Goal: Find specific page/section: Find specific page/section

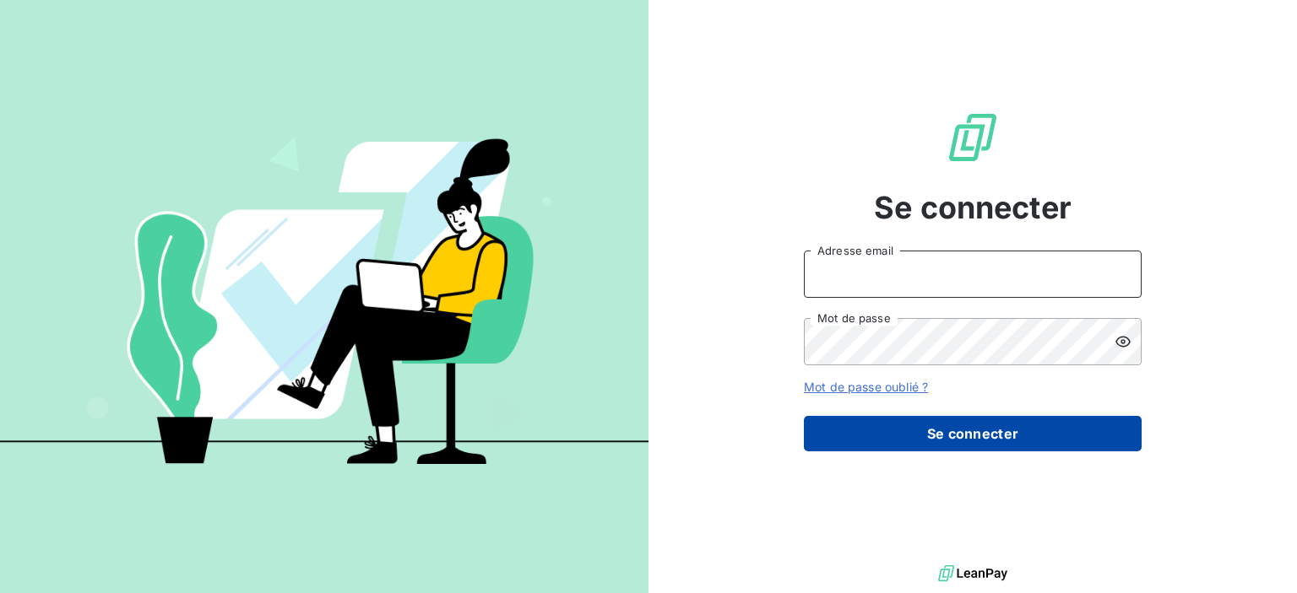
type input "[PERSON_NAME][EMAIL_ADDRESS][PERSON_NAME][PERSON_NAME][DOMAIN_NAME]"
click at [881, 431] on button "Se connecter" at bounding box center [973, 433] width 338 height 35
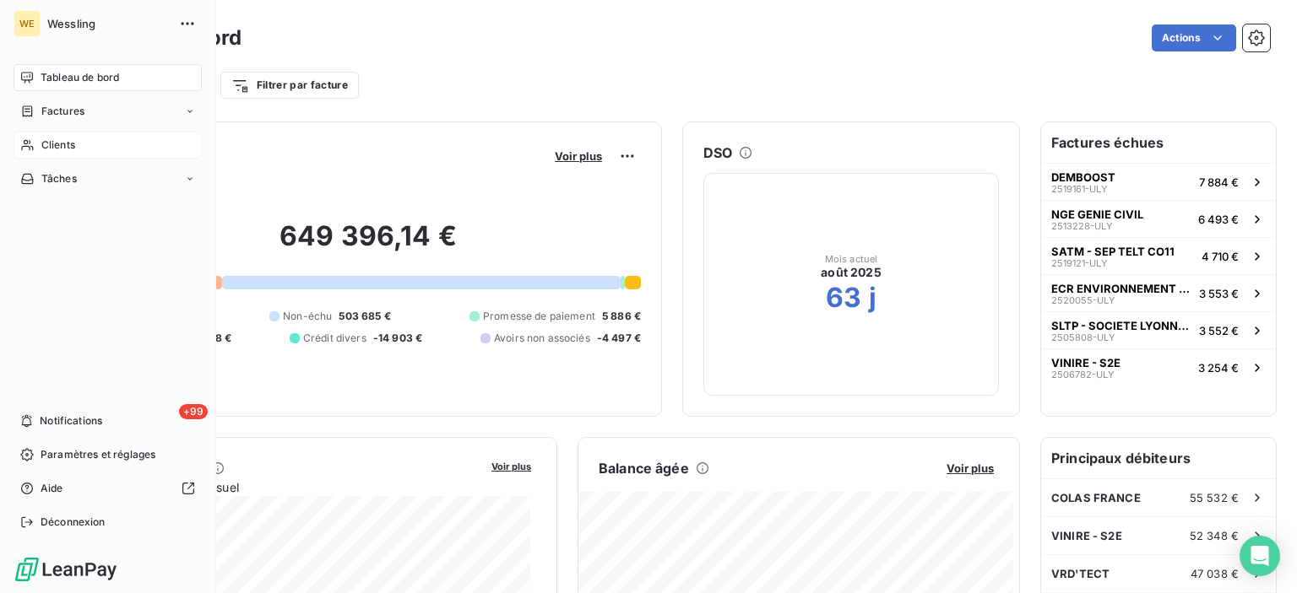
click at [72, 144] on span "Clients" at bounding box center [58, 145] width 34 height 15
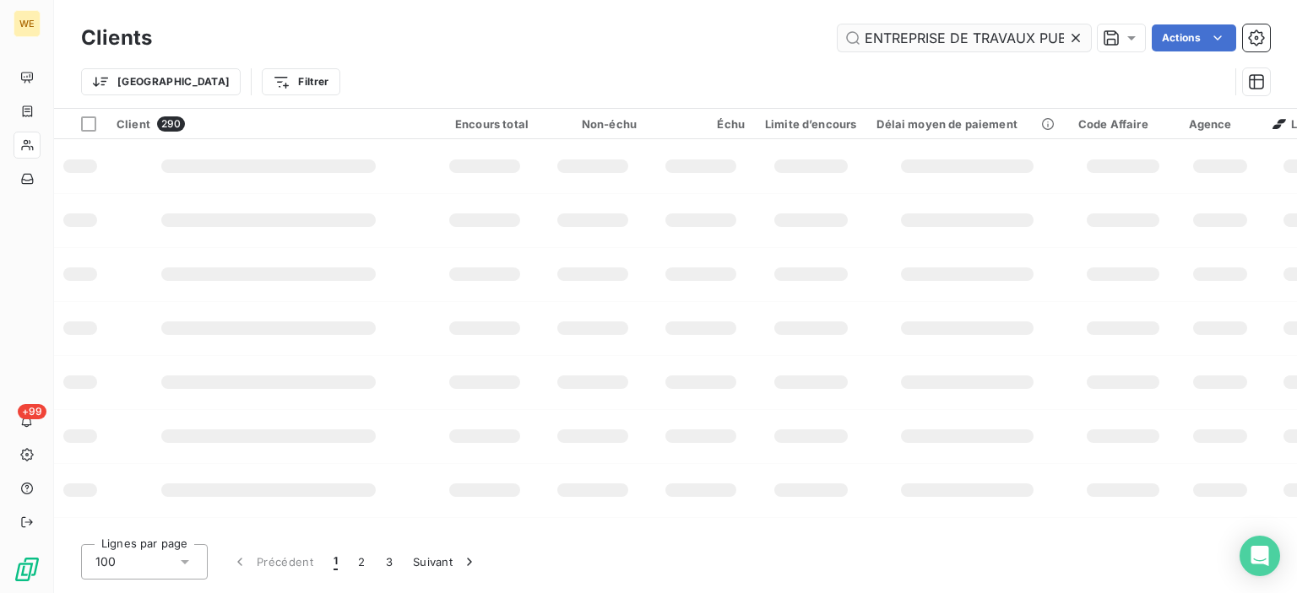
scroll to position [0, 30]
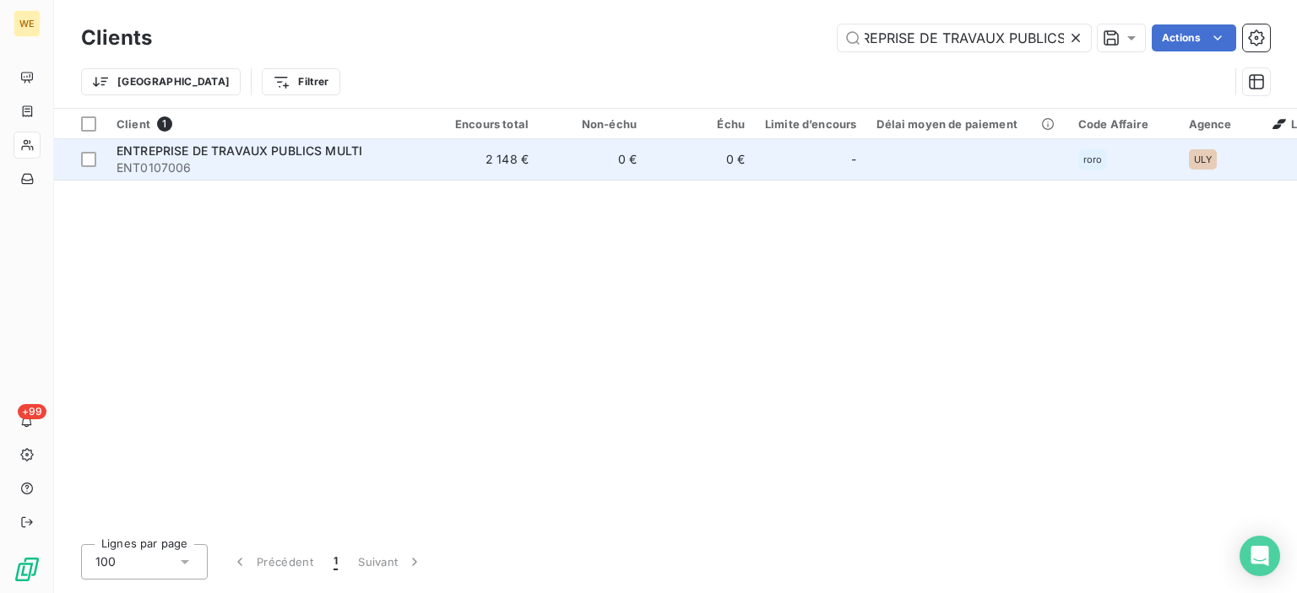
type input "ENTREPRISE DE TRAVAUX PUBLICS"
click at [224, 154] on span "ENTREPRISE DE TRAVAUX PUBLICS MULTI" at bounding box center [239, 150] width 246 height 14
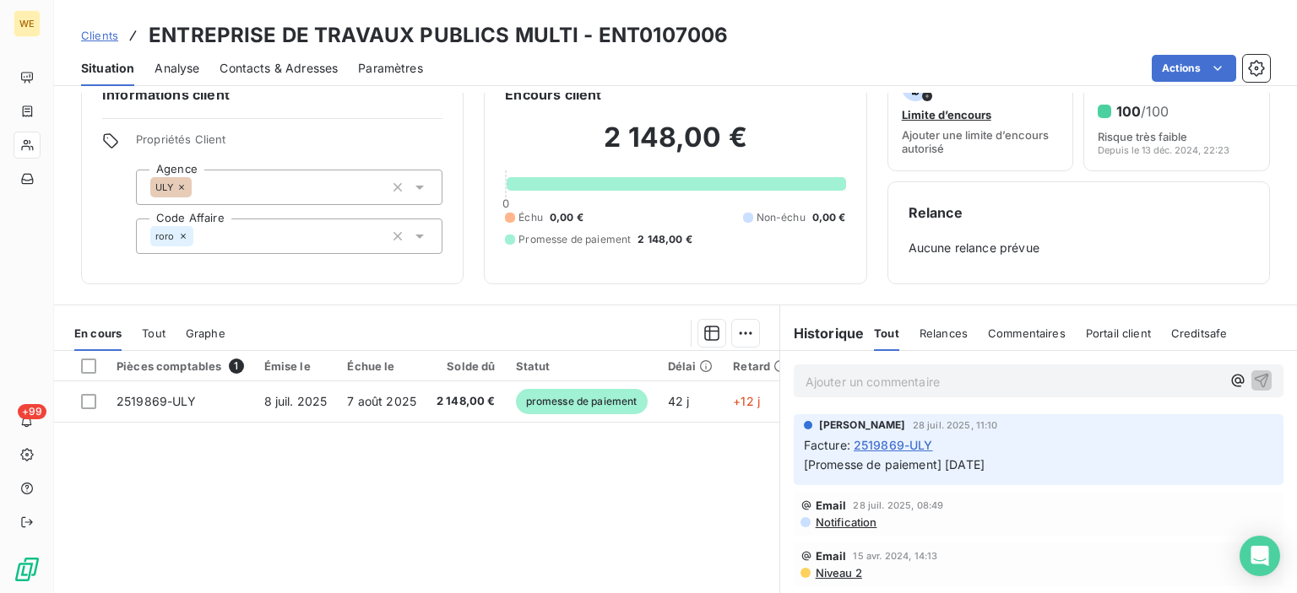
scroll to position [44, 0]
